Goal: Find specific page/section

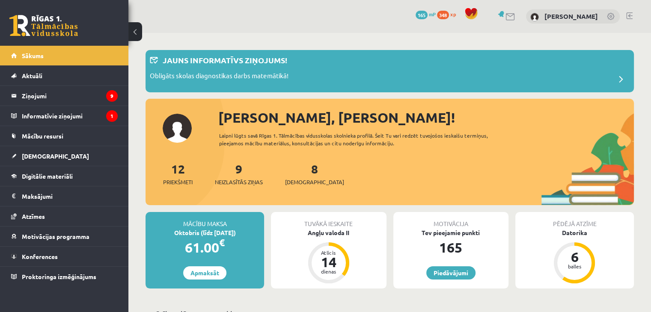
scroll to position [94, 0]
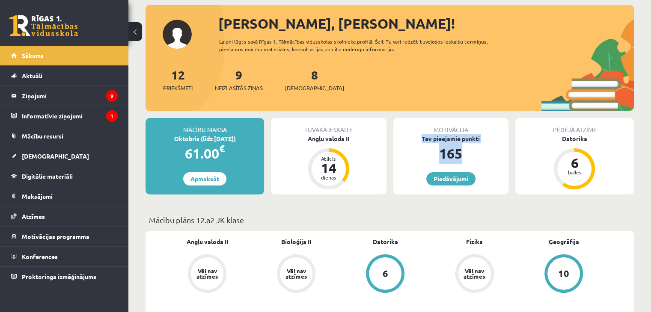
drag, startPoint x: 422, startPoint y: 135, endPoint x: 507, endPoint y: 153, distance: 86.6
click at [507, 153] on div "Motivācija Tev pieejamie punkti 165 Piedāvājumi" at bounding box center [450, 156] width 115 height 77
click at [444, 177] on link "Piedāvājumi" at bounding box center [450, 178] width 49 height 13
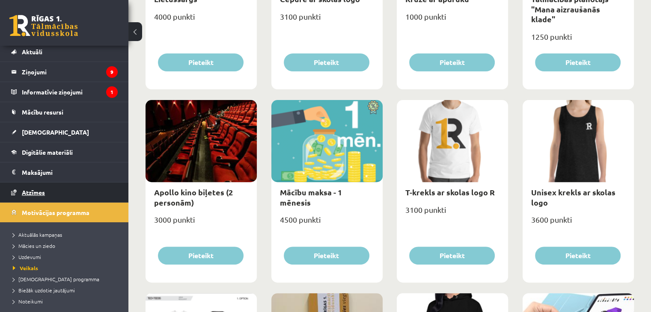
scroll to position [23, 0]
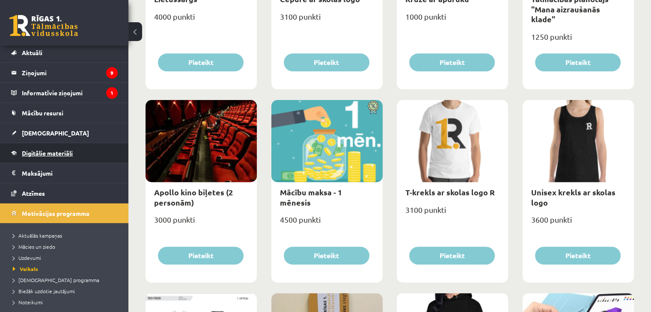
click at [15, 144] on link "Digitālie materiāli" at bounding box center [64, 153] width 106 height 20
